Goal: Information Seeking & Learning: Learn about a topic

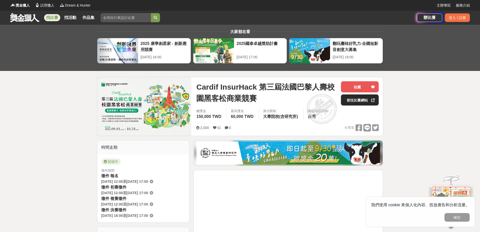
click at [362, 98] on link "前往比賽網站" at bounding box center [360, 99] width 38 height 11
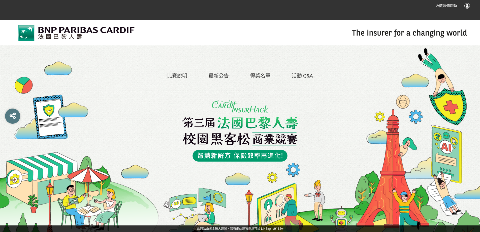
click at [182, 74] on link "比賽說明" at bounding box center [177, 76] width 20 height 6
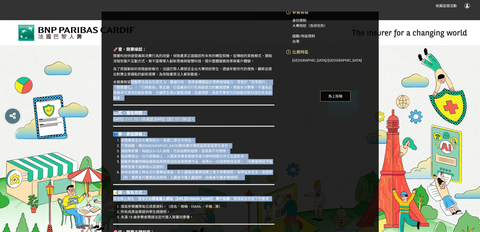
scroll to position [194, 0]
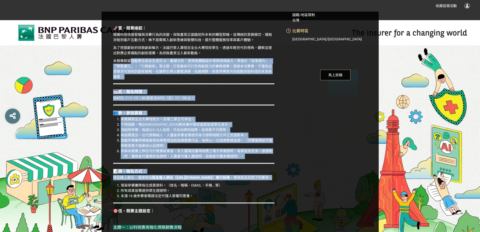
drag, startPoint x: 133, startPoint y: 129, endPoint x: 209, endPoint y: 206, distance: 107.7
click at [269, 198] on li "未滿 18 歲參賽者需請法定代理人簽署同意書。" at bounding box center [198, 195] width 154 height 5
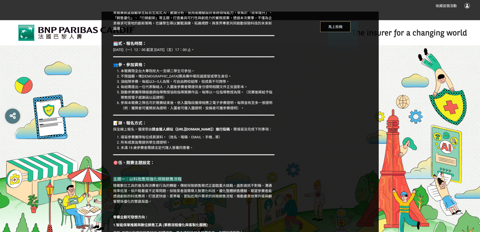
scroll to position [295, 0]
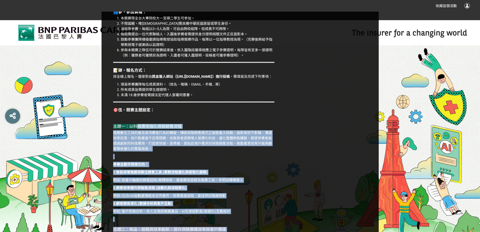
drag, startPoint x: 136, startPoint y: 130, endPoint x: 288, endPoint y: 221, distance: 177.3
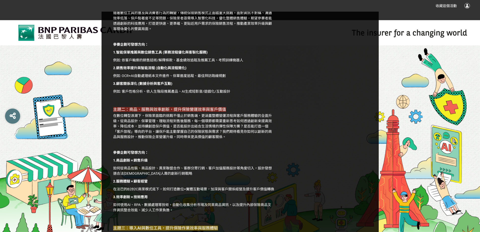
scroll to position [421, 0]
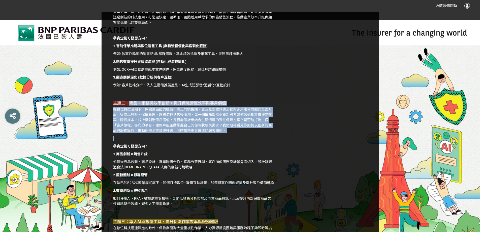
drag, startPoint x: 129, startPoint y: 108, endPoint x: 287, endPoint y: 155, distance: 164.8
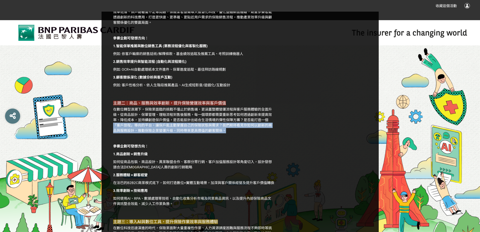
drag, startPoint x: 114, startPoint y: 130, endPoint x: 232, endPoint y: 137, distance: 118.3
click at [232, 133] on p "在數位轉型浪潮下，保險業面臨的挑戰不僅止於銷售端，更涵蓋整體營運流程與客戶服務體驗的全面升級。從商品設計、保單管理、理賠流程到售後服務，每一個環節都需要重新思…" at bounding box center [193, 120] width 161 height 26
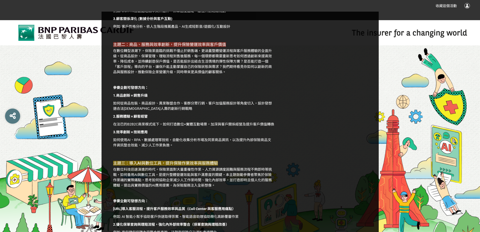
scroll to position [497, 0]
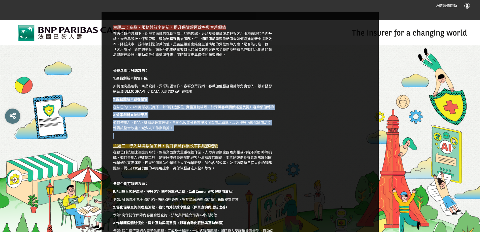
drag, startPoint x: 114, startPoint y: 104, endPoint x: 283, endPoint y: 143, distance: 173.7
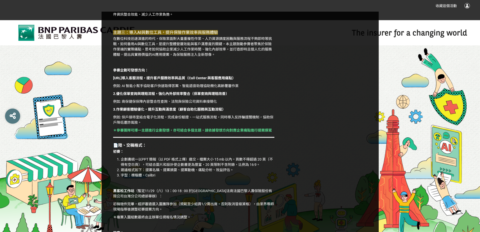
scroll to position [623, 0]
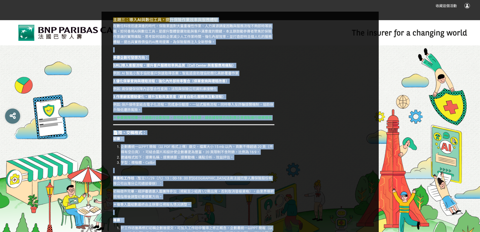
drag, startPoint x: 170, startPoint y: 23, endPoint x: 321, endPoint y: 180, distance: 217.1
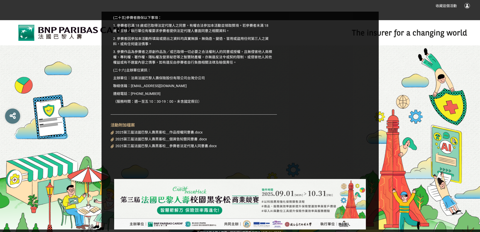
scroll to position [1868, 0]
